Goal: Find specific page/section: Find specific page/section

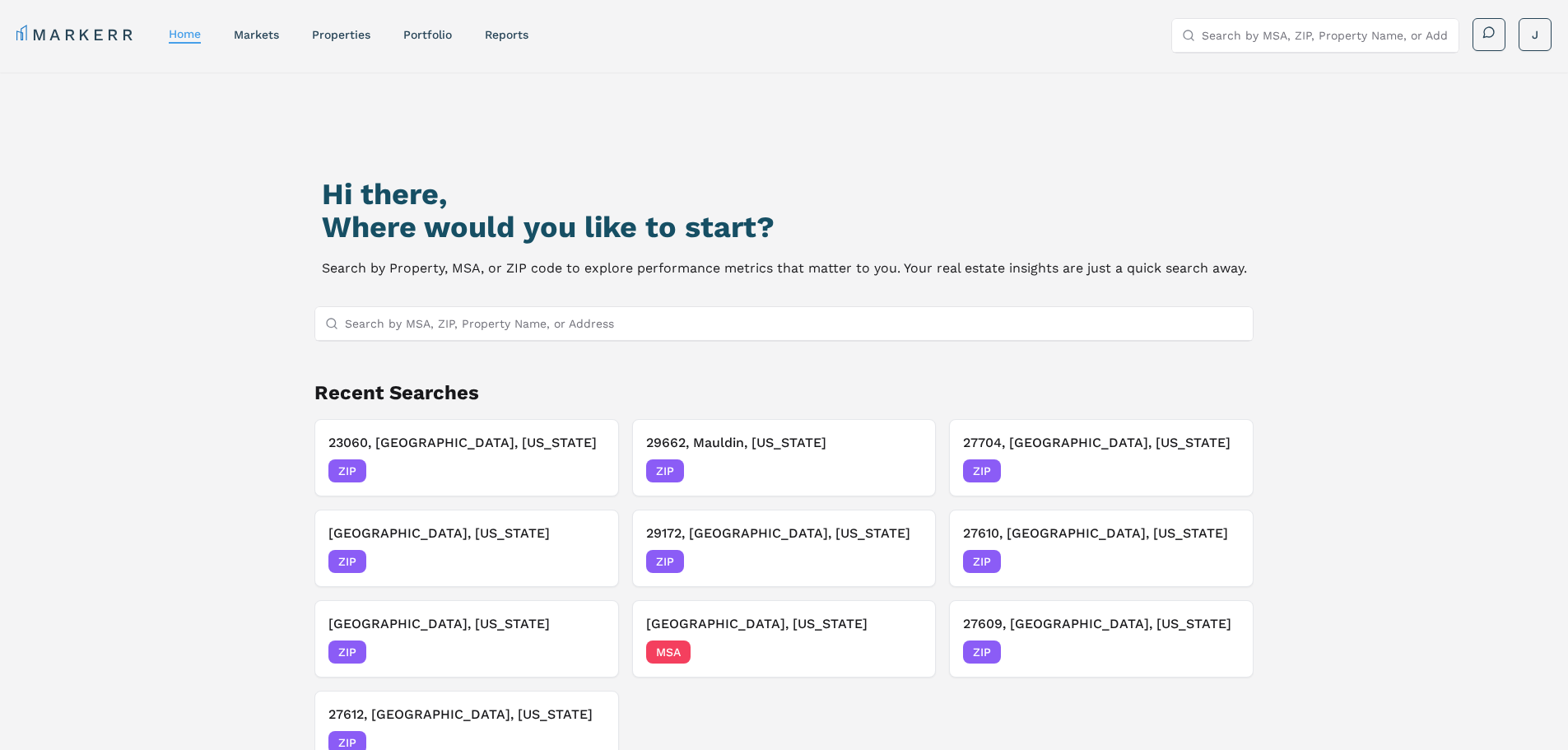
click at [766, 336] on input "Search by MSA, ZIP, Property Name, or Address" at bounding box center [794, 323] width 899 height 33
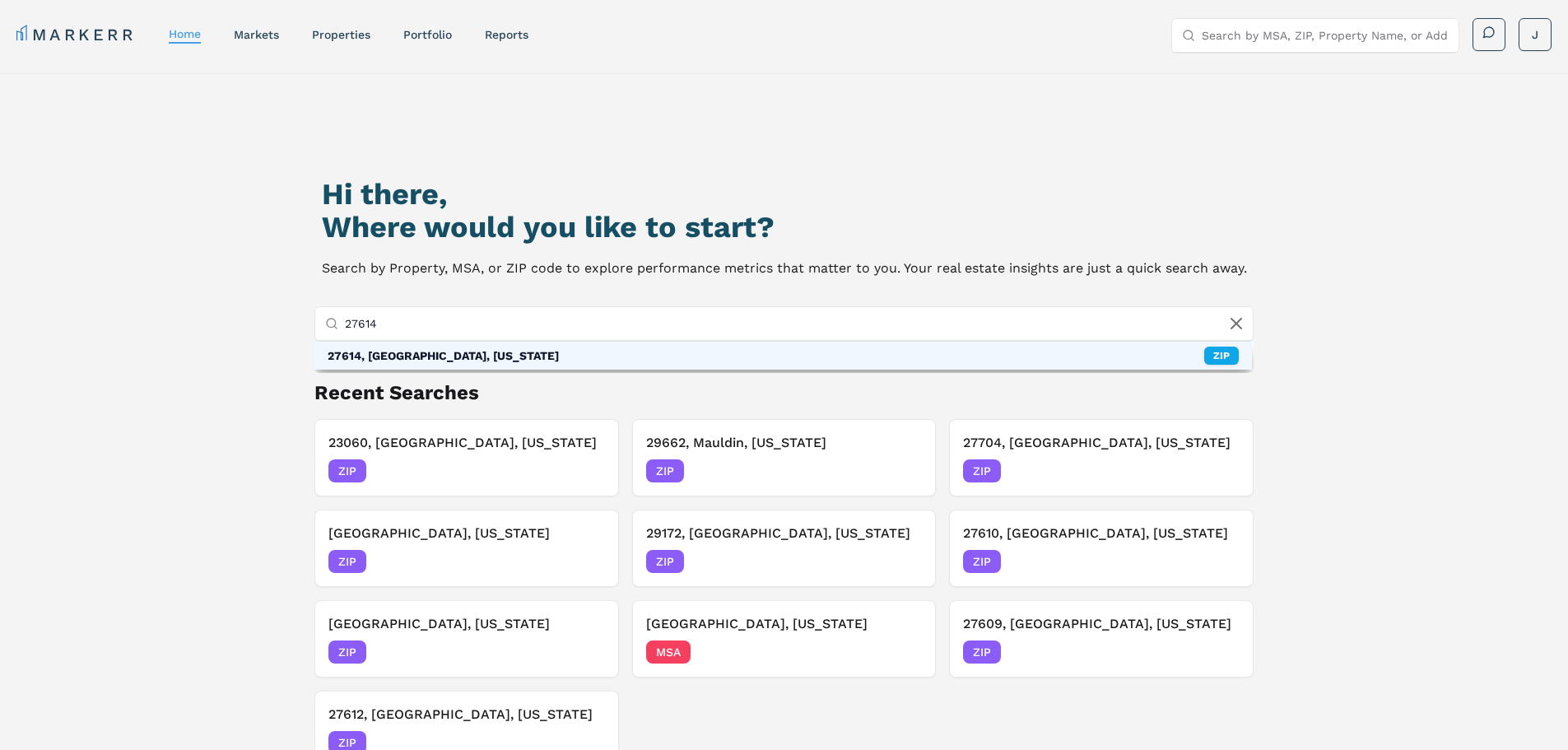
type input "27614"
click at [765, 362] on div "27614, Raleigh, North Carolina ZIP" at bounding box center [783, 356] width 938 height 28
